Goal: Information Seeking & Learning: Learn about a topic

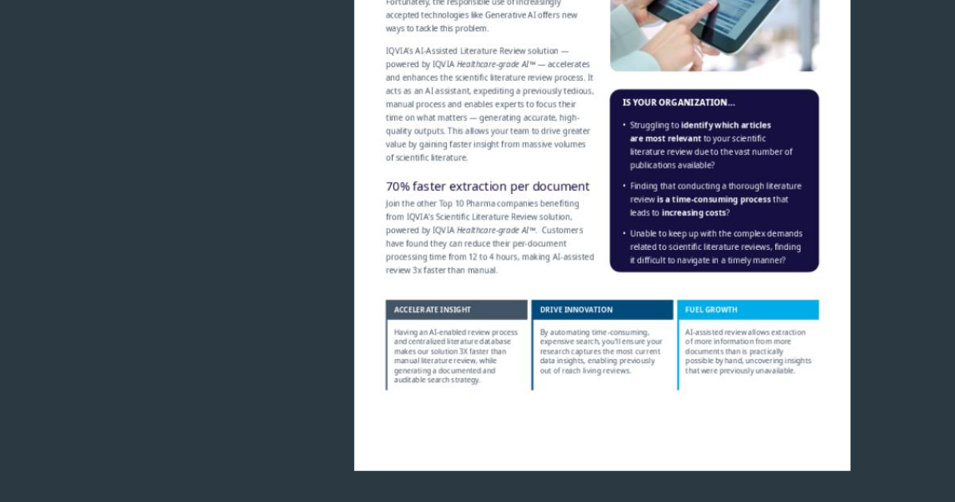
click at [898, 328] on div at bounding box center [777, 317] width 291 height 340
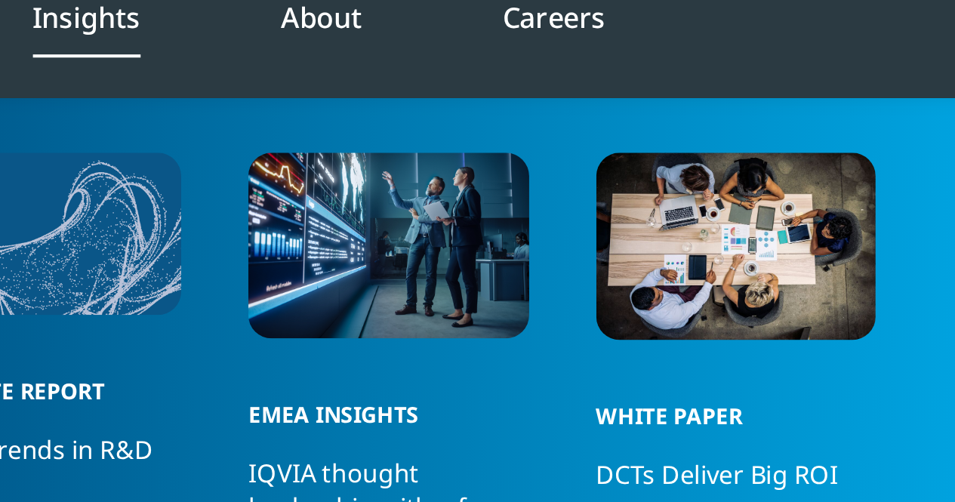
drag, startPoint x: 497, startPoint y: 243, endPoint x: 518, endPoint y: 246, distance: 21.4
click at [497, 243] on div "IQVIA AI-Assisted Scientific Literature Review" at bounding box center [291, 256] width 518 height 170
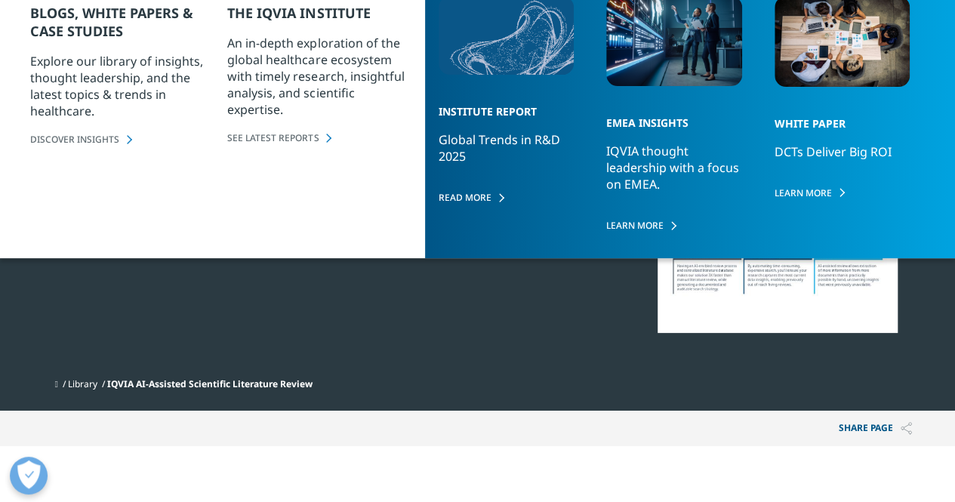
scroll to position [75, 0]
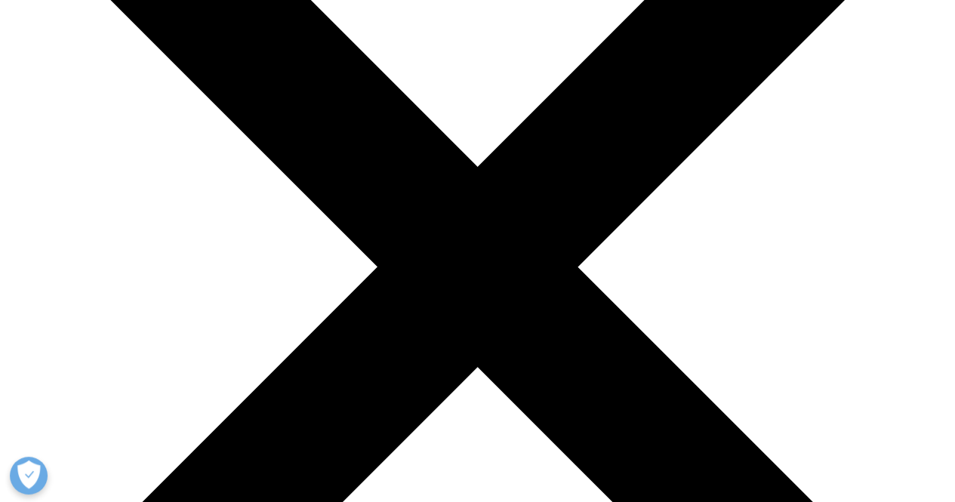
scroll to position [226, 0]
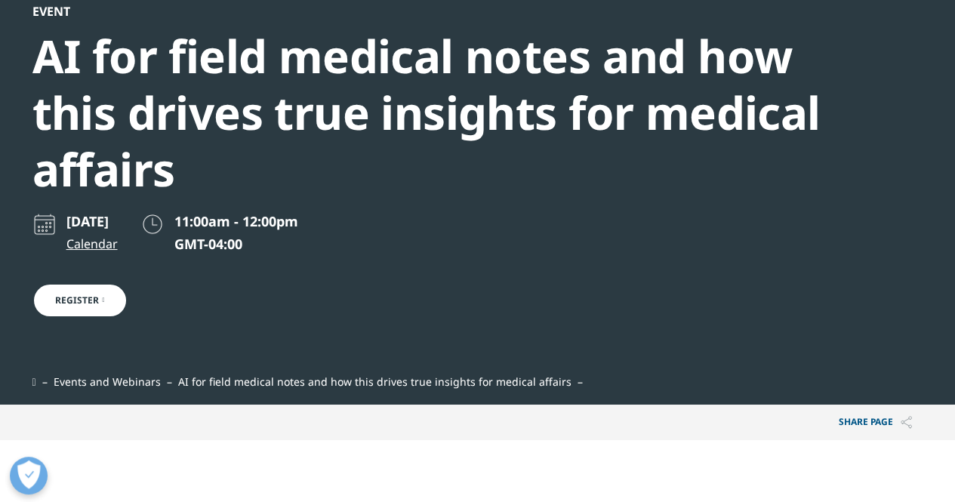
scroll to position [151, 0]
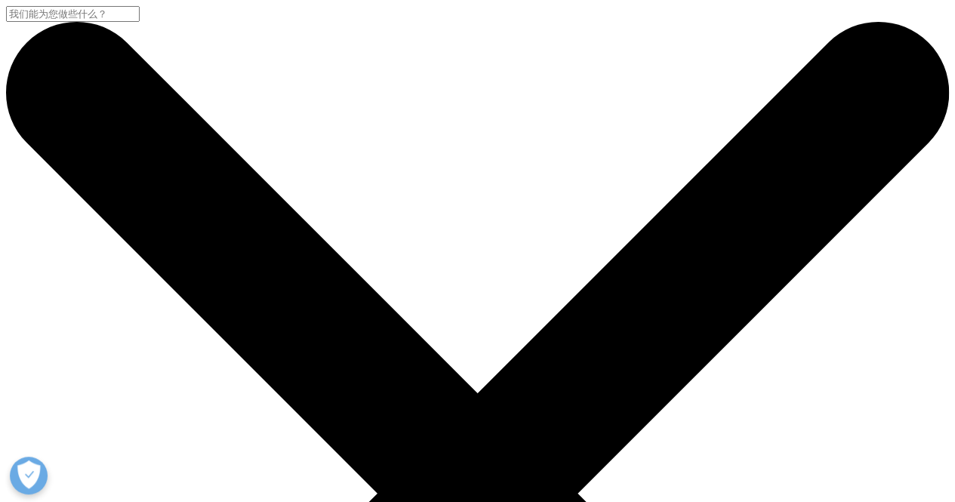
drag, startPoint x: 79, startPoint y: 327, endPoint x: 16, endPoint y: 299, distance: 68.6
